Goal: Task Accomplishment & Management: Manage account settings

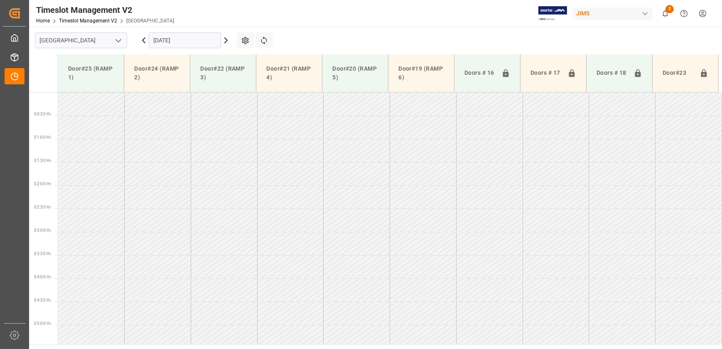
scroll to position [248, 0]
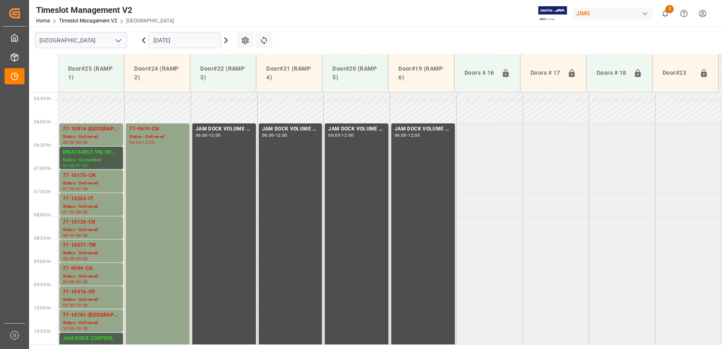
click at [227, 40] on icon at bounding box center [226, 40] width 2 height 5
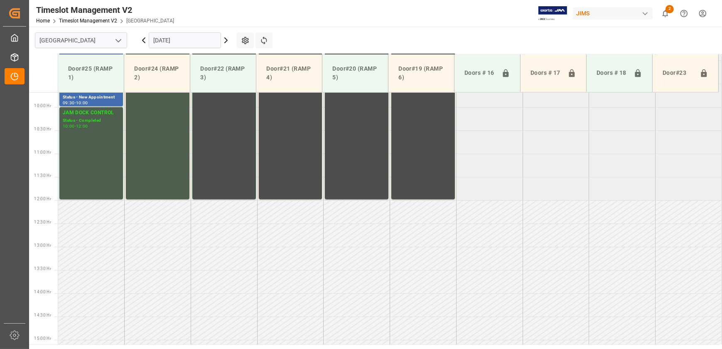
scroll to position [332, 0]
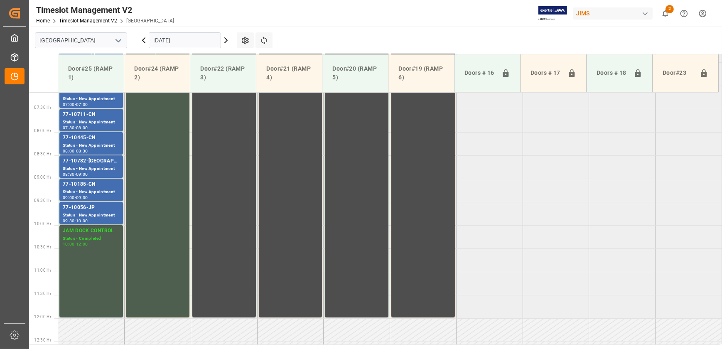
click at [228, 41] on icon at bounding box center [226, 40] width 10 height 10
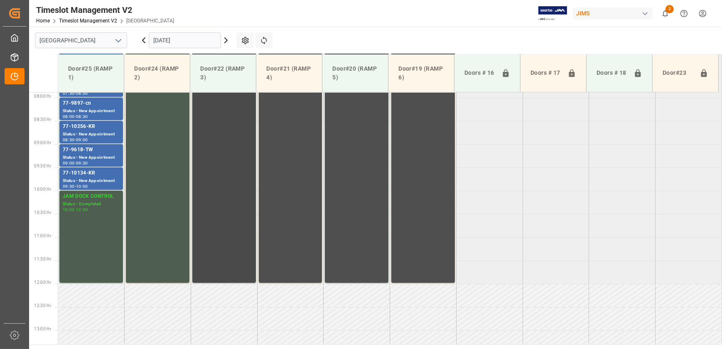
scroll to position [226, 0]
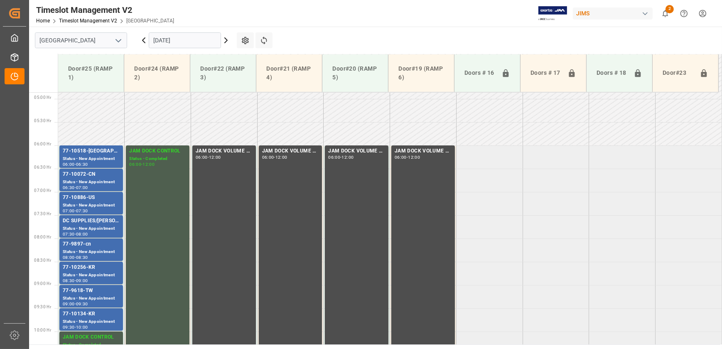
click at [198, 41] on input "[DATE]" at bounding box center [185, 40] width 72 height 16
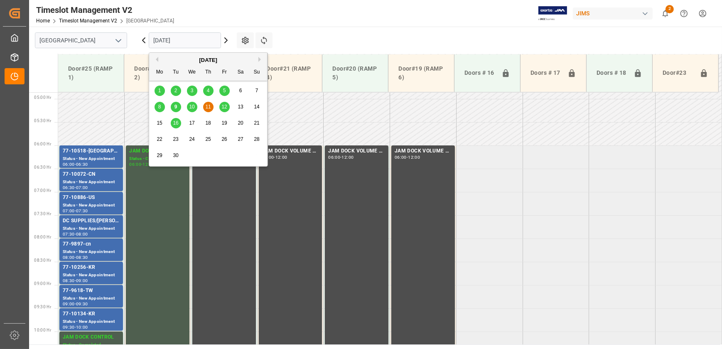
click at [177, 123] on span "16" at bounding box center [175, 123] width 5 height 6
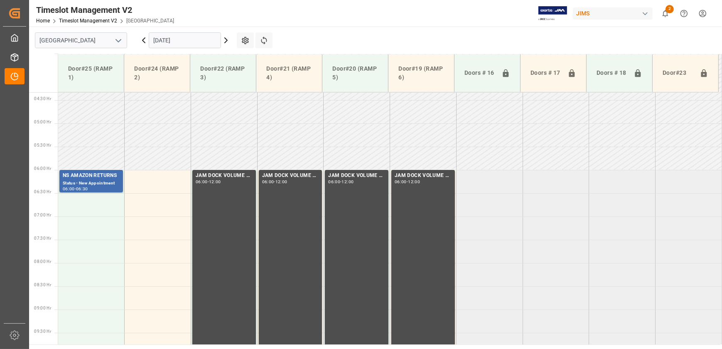
scroll to position [201, 0]
click at [203, 42] on input "[DATE]" at bounding box center [185, 40] width 72 height 16
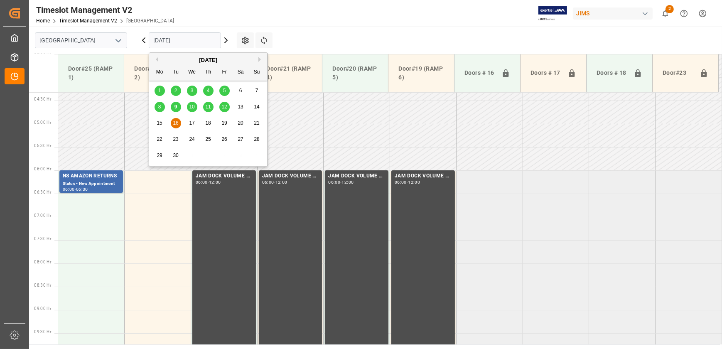
click at [142, 42] on icon at bounding box center [144, 40] width 10 height 10
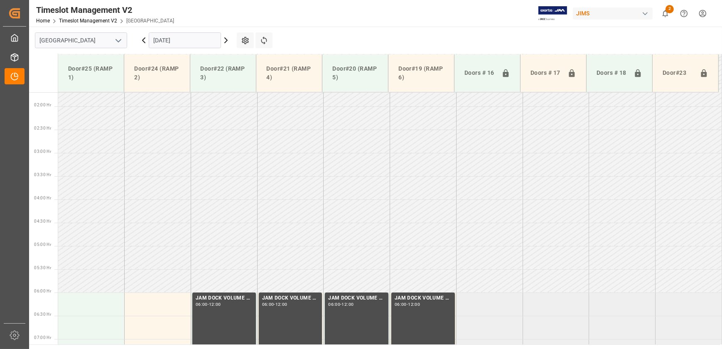
scroll to position [151, 0]
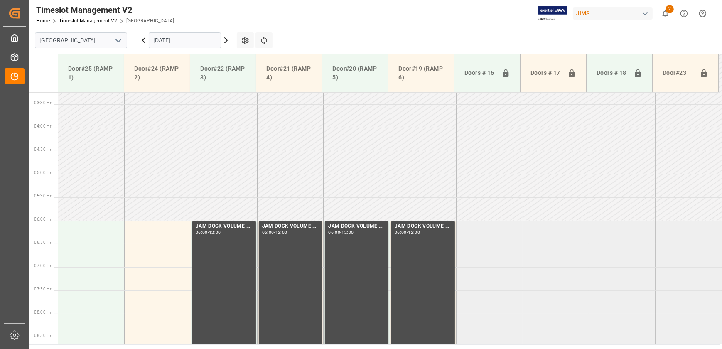
click at [178, 38] on input "[DATE]" at bounding box center [185, 40] width 72 height 16
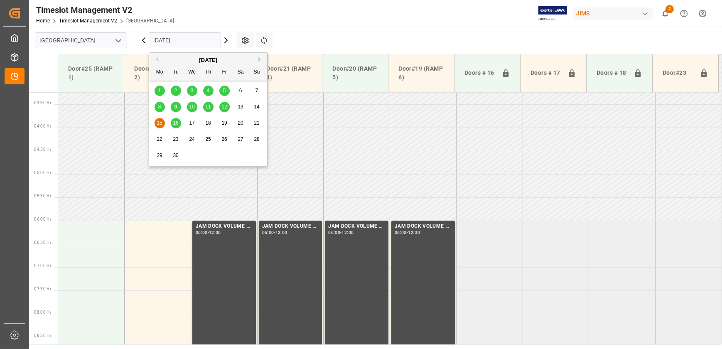
click at [224, 104] on span "12" at bounding box center [223, 107] width 5 height 6
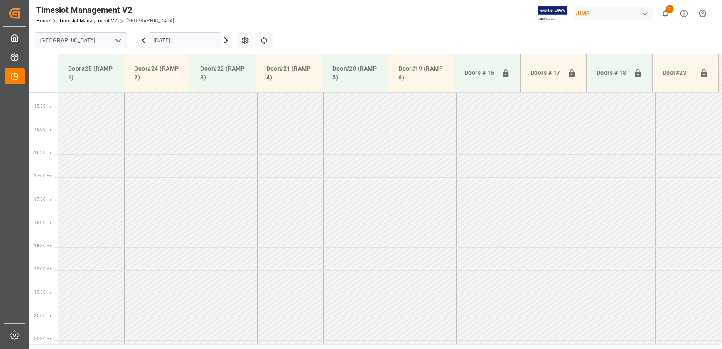
scroll to position [747, 0]
click at [142, 40] on icon at bounding box center [143, 40] width 2 height 5
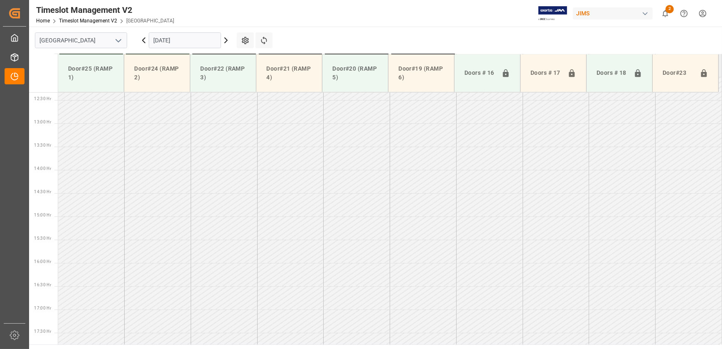
scroll to position [734, 0]
click at [142, 40] on icon at bounding box center [143, 40] width 2 height 5
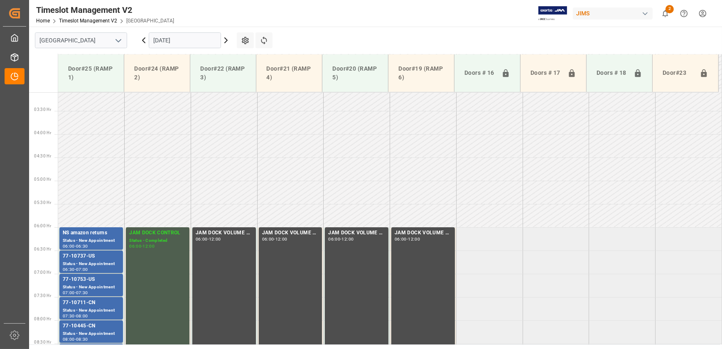
scroll to position [143, 0]
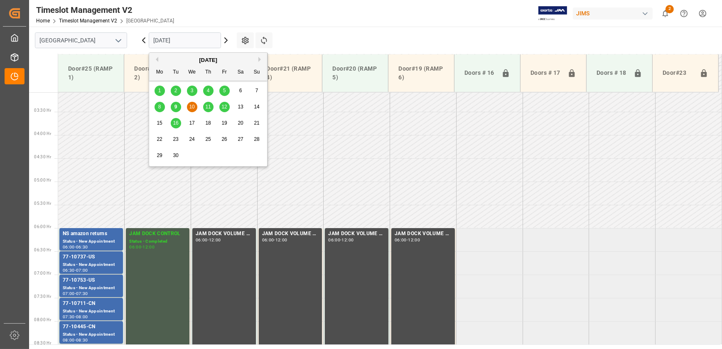
click at [174, 39] on input "[DATE]" at bounding box center [185, 40] width 72 height 16
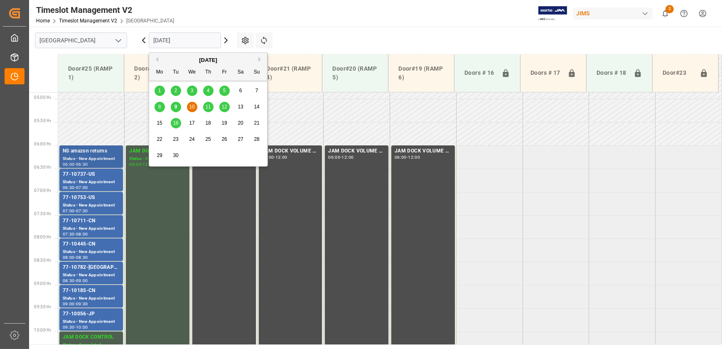
scroll to position [219, 0]
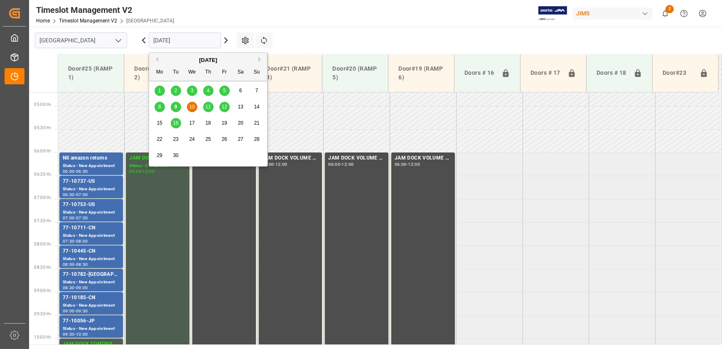
click at [179, 108] on div "9" at bounding box center [176, 107] width 10 height 10
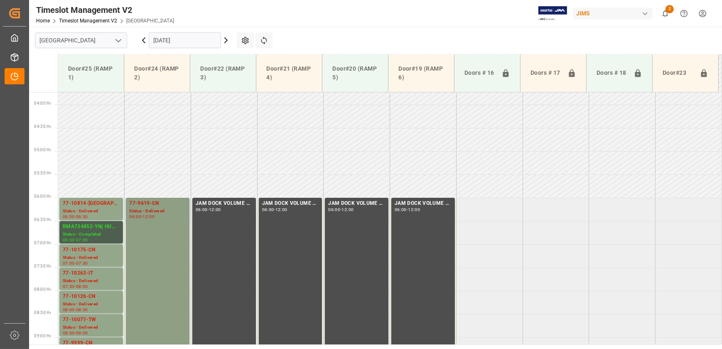
scroll to position [211, 0]
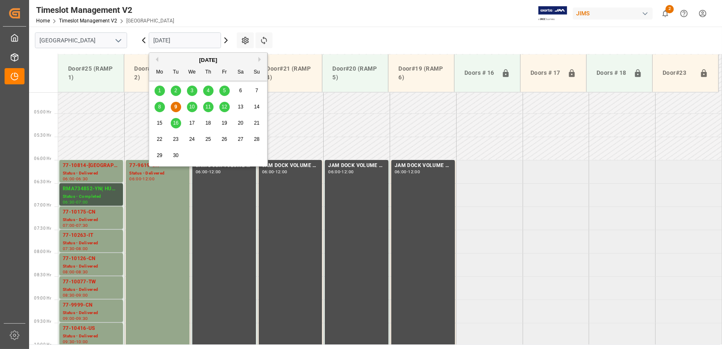
click at [189, 42] on input "[DATE]" at bounding box center [185, 40] width 72 height 16
click at [159, 106] on span "8" at bounding box center [159, 107] width 3 height 6
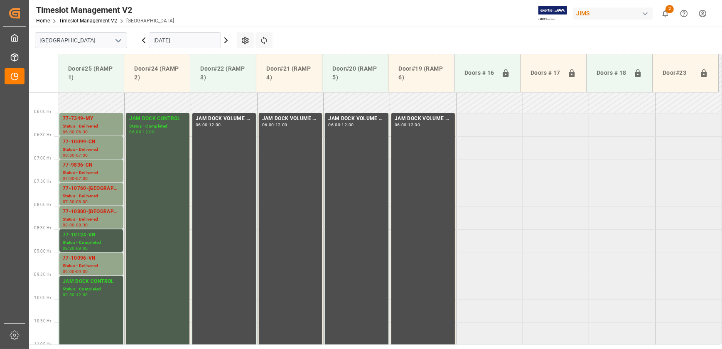
scroll to position [215, 0]
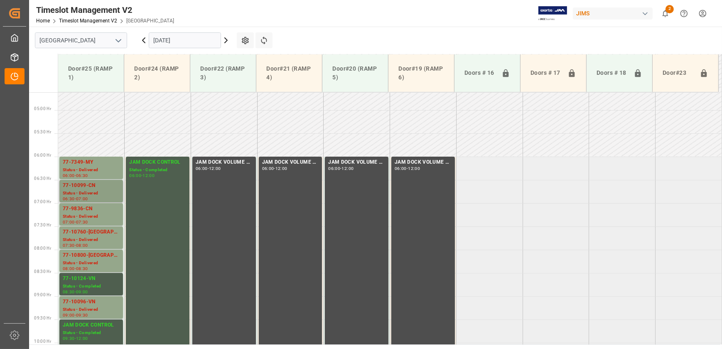
click at [88, 180] on div "77-10099-CN Status - Delivered 06:30 - 07:00" at bounding box center [91, 191] width 64 height 22
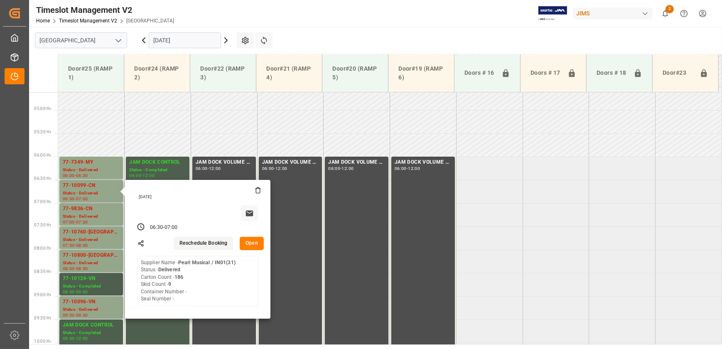
click at [250, 241] on button "Open" at bounding box center [252, 243] width 24 height 13
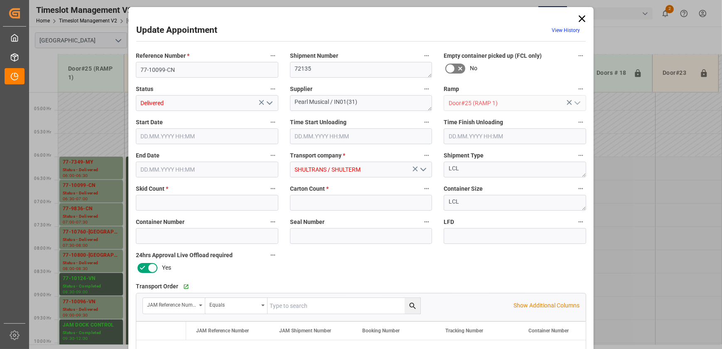
type input "9"
type input "186"
type input "[DATE] 06:30"
type input "[DATE] 09:00"
type input "[DATE] 07:00"
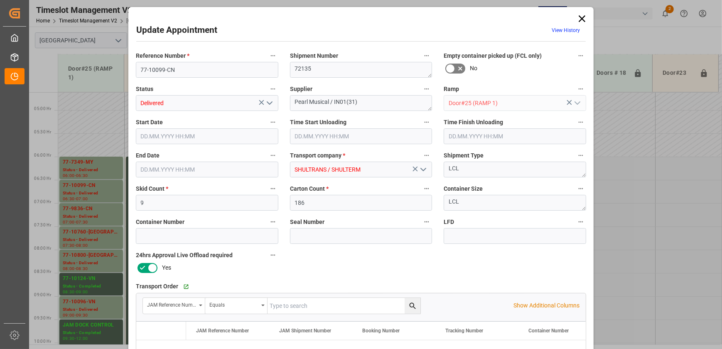
type input "[DATE] 15:30"
click at [191, 69] on input "77-10099-CN" at bounding box center [207, 70] width 142 height 16
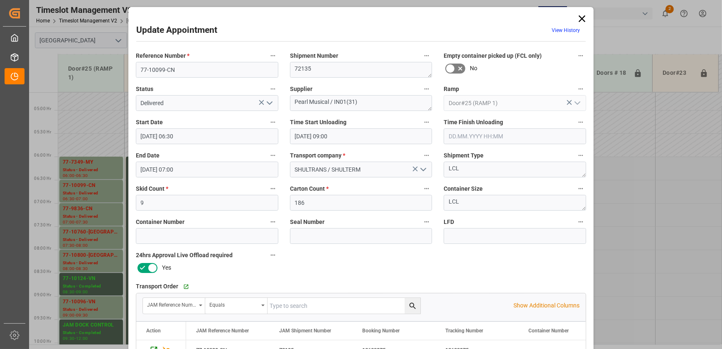
click at [581, 19] on icon at bounding box center [581, 18] width 7 height 7
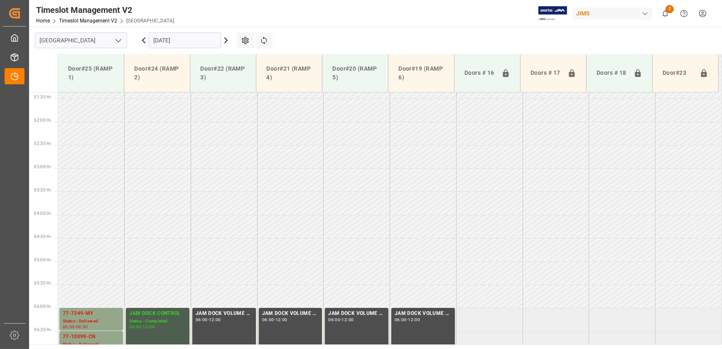
scroll to position [177, 0]
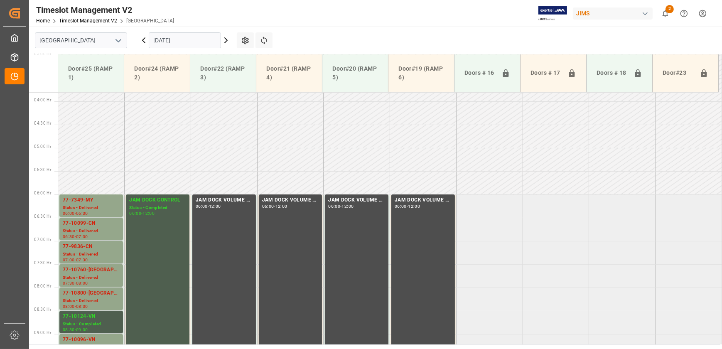
click at [145, 38] on icon at bounding box center [144, 40] width 10 height 10
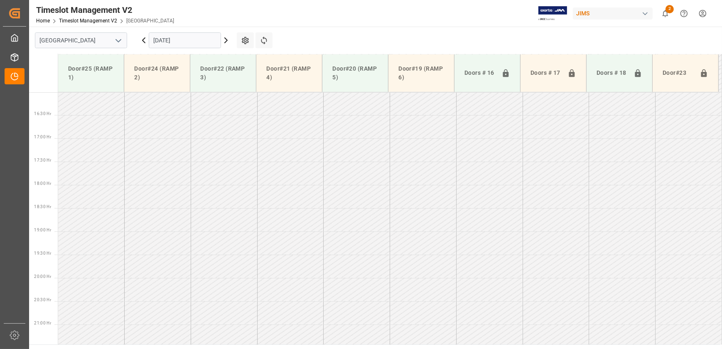
scroll to position [521, 0]
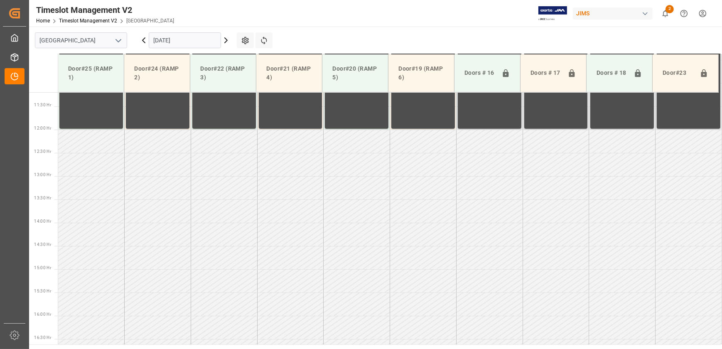
click at [225, 37] on icon at bounding box center [226, 40] width 10 height 10
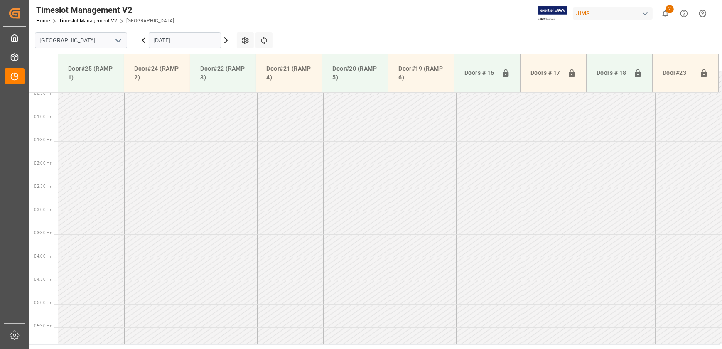
scroll to position [253, 0]
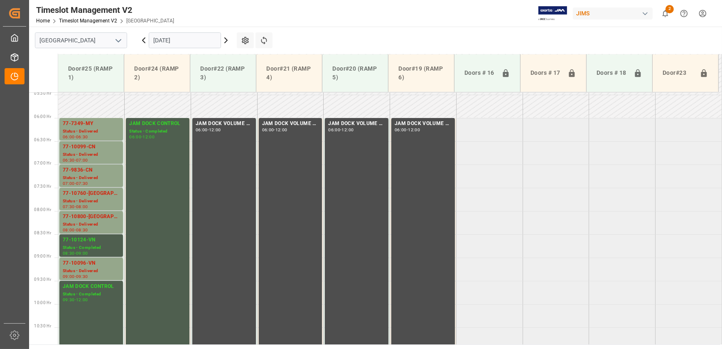
click at [225, 41] on icon at bounding box center [226, 40] width 2 height 5
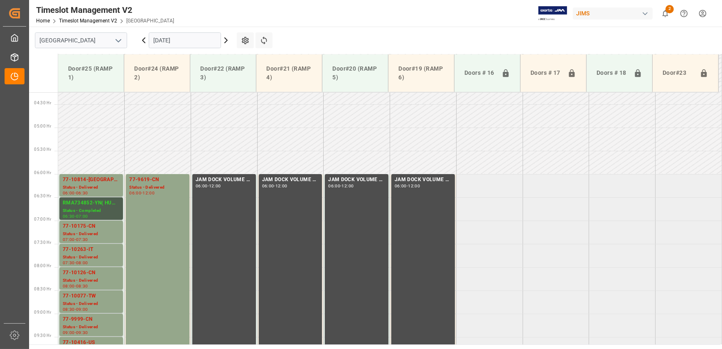
scroll to position [198, 0]
click at [182, 37] on input "[DATE]" at bounding box center [185, 40] width 72 height 16
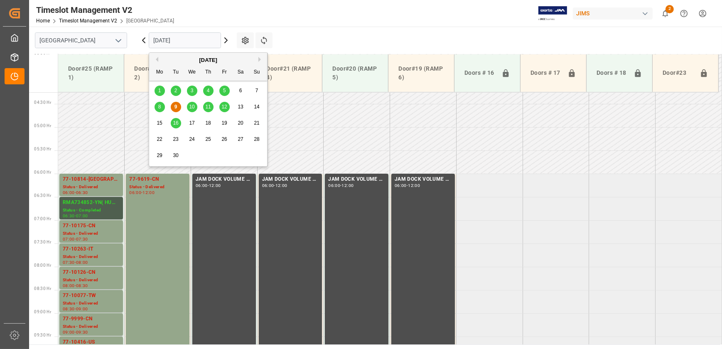
click at [159, 107] on span "8" at bounding box center [159, 107] width 3 height 6
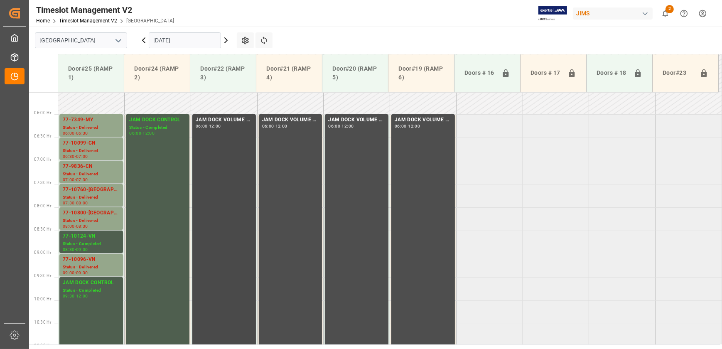
scroll to position [257, 0]
click at [91, 147] on div "77-10099-CN" at bounding box center [91, 144] width 57 height 8
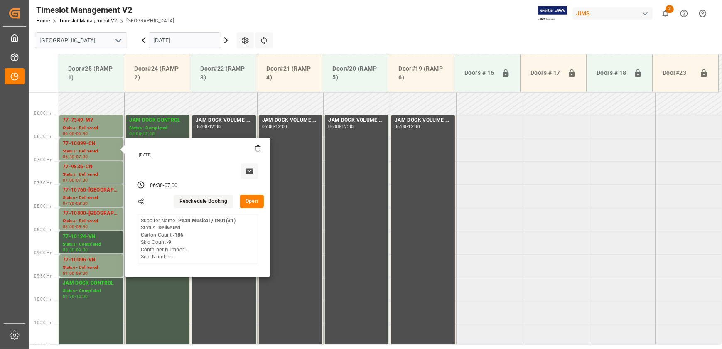
click at [261, 199] on button "Open" at bounding box center [252, 201] width 24 height 13
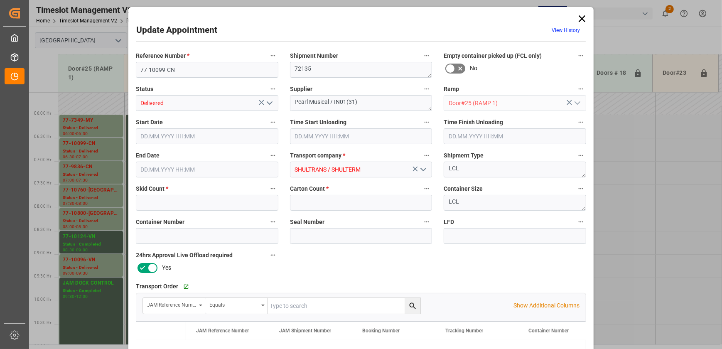
type input "9"
type input "186"
type input "[DATE] 06:30"
type input "[DATE] 09:00"
type input "[DATE] 07:00"
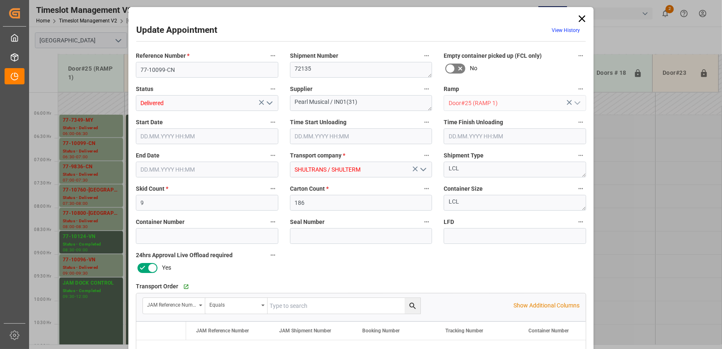
type input "[DATE] 15:30"
click at [100, 108] on div "Update Appointment View History Reference Number * 77-10099-CN Shipment Number …" at bounding box center [361, 174] width 722 height 349
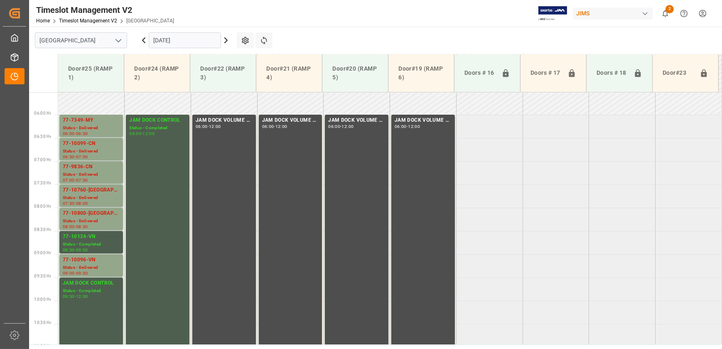
click at [225, 39] on icon at bounding box center [226, 40] width 10 height 10
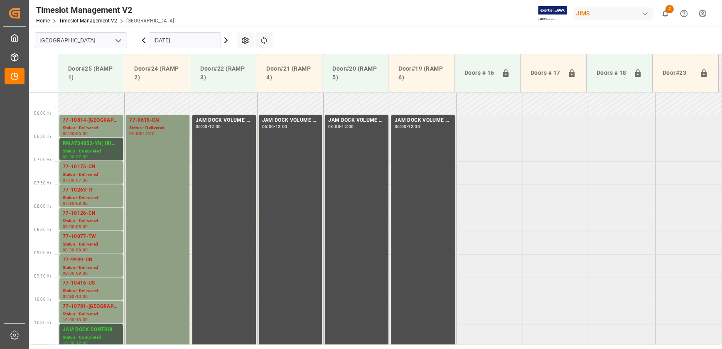
click at [166, 129] on div "Status - Delivered" at bounding box center [157, 128] width 57 height 7
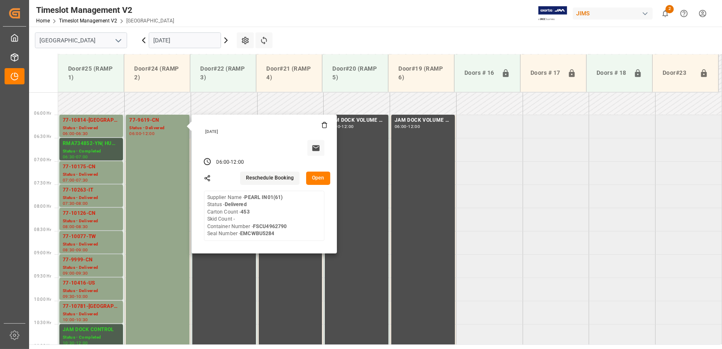
click at [317, 179] on button "Open" at bounding box center [318, 178] width 24 height 13
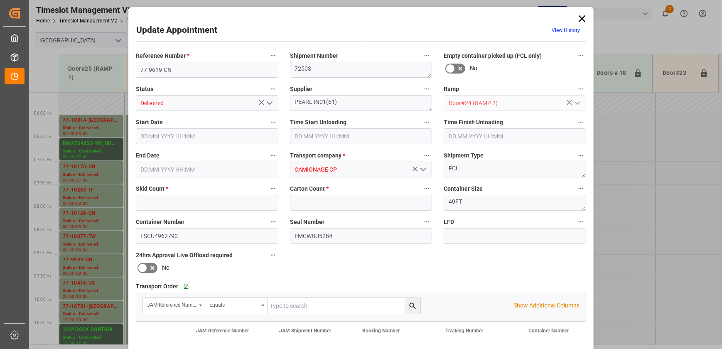
type input "0"
type input "453"
type input "[DATE] 06:00"
type input "[DATE] 06:45"
type input "[DATE] 12:00"
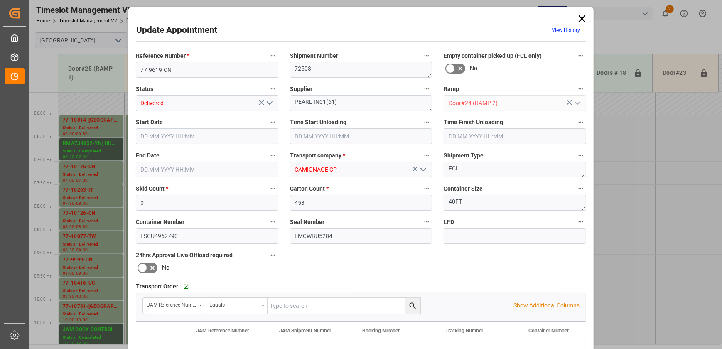
type input "[DATE] 14:47"
click at [266, 105] on icon "open menu" at bounding box center [270, 103] width 10 height 10
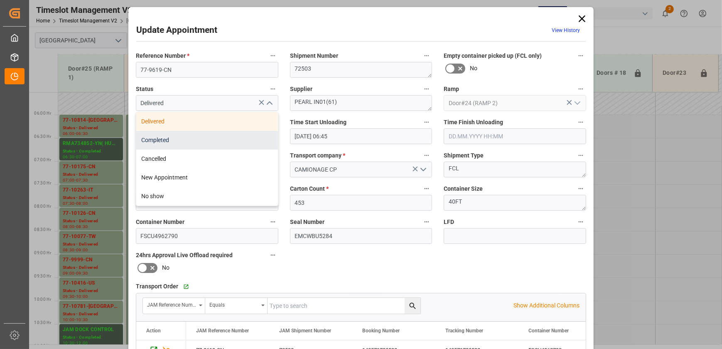
drag, startPoint x: 222, startPoint y: 159, endPoint x: 226, endPoint y: 141, distance: 17.8
click at [226, 141] on div "Delivered Completed Cancelled New Appointment No show" at bounding box center [207, 158] width 142 height 93
click at [226, 141] on div "Completed" at bounding box center [207, 140] width 142 height 19
type input "Completed"
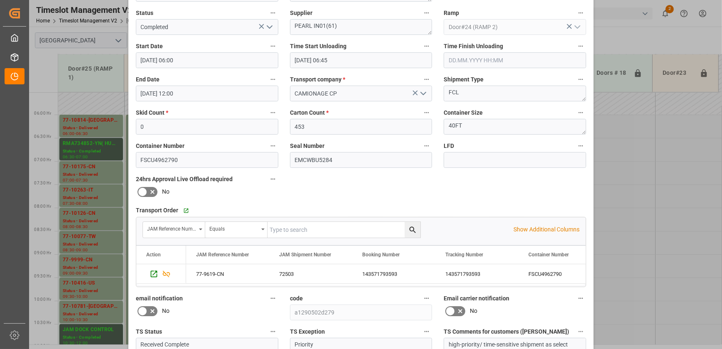
scroll to position [155, 0]
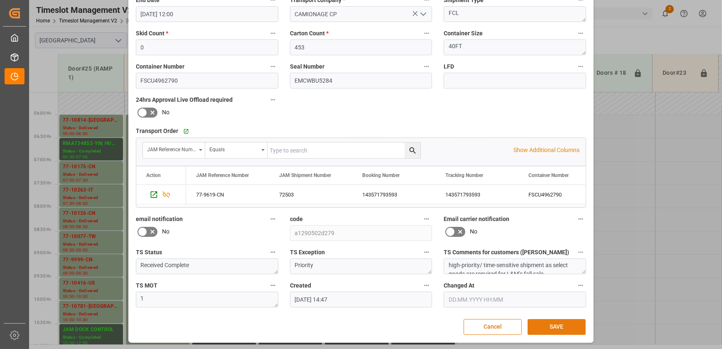
click at [562, 327] on button "SAVE" at bounding box center [556, 327] width 58 height 16
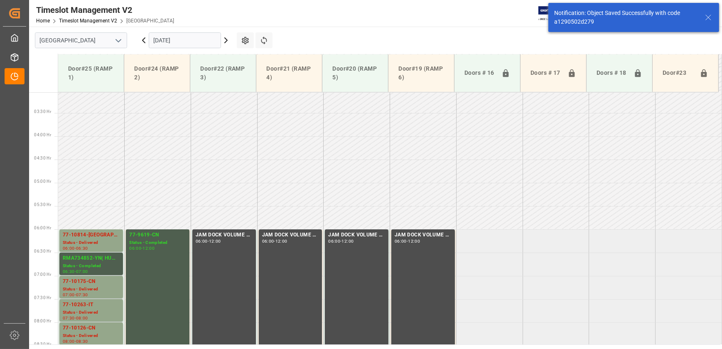
scroll to position [236, 0]
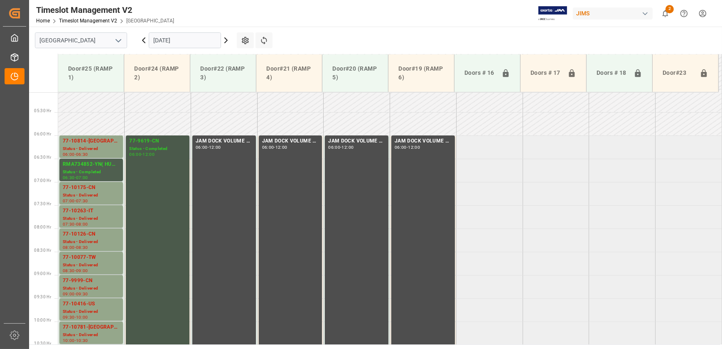
click at [167, 170] on div "77-9619-CN Status - Completed 06:00 - 12:00" at bounding box center [157, 274] width 57 height 275
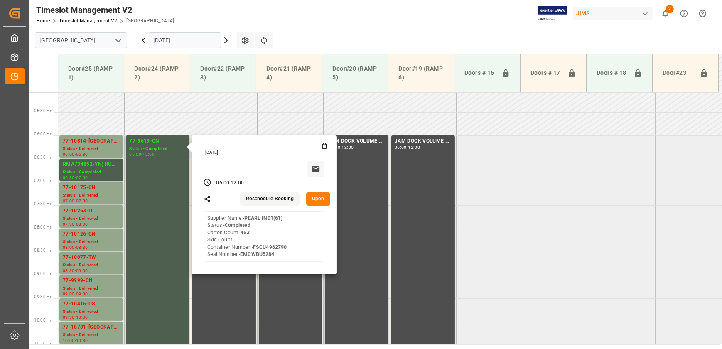
click at [323, 201] on button "Open" at bounding box center [318, 198] width 24 height 13
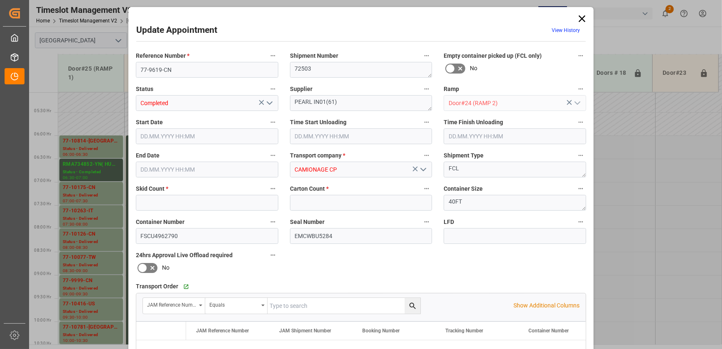
type input "0"
type input "453"
type input "[DATE] 06:00"
type input "[DATE] 06:45"
type input "[DATE] 12:00"
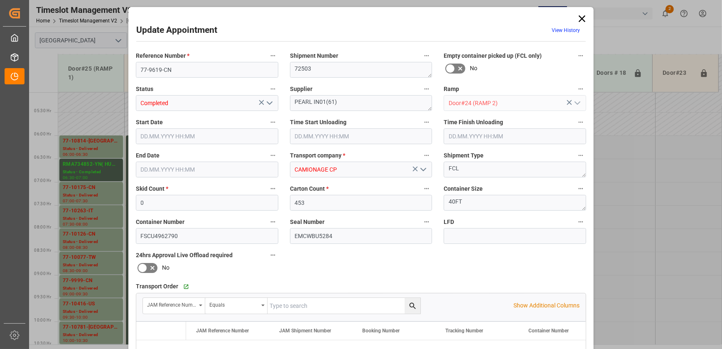
type input "[DATE] 14:47"
click at [198, 64] on input "77-9619-CN" at bounding box center [207, 70] width 142 height 16
click at [197, 64] on input "77-9619-CN" at bounding box center [207, 70] width 142 height 16
